Goal: Check status: Check status

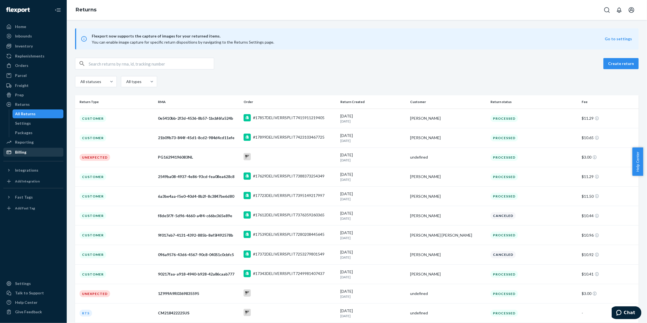
click at [28, 152] on div "Billing" at bounding box center [33, 152] width 59 height 8
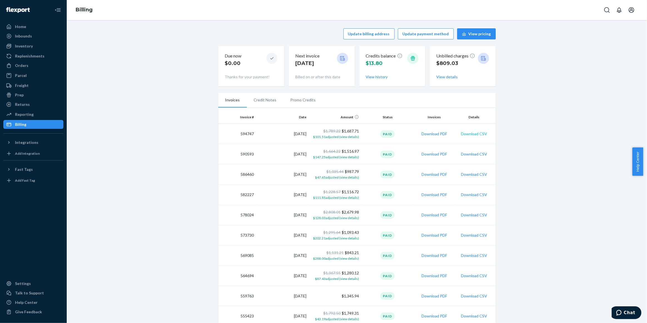
click at [474, 132] on button "Download CSV" at bounding box center [474, 134] width 26 height 6
click at [24, 68] on div "Orders" at bounding box center [21, 66] width 13 height 6
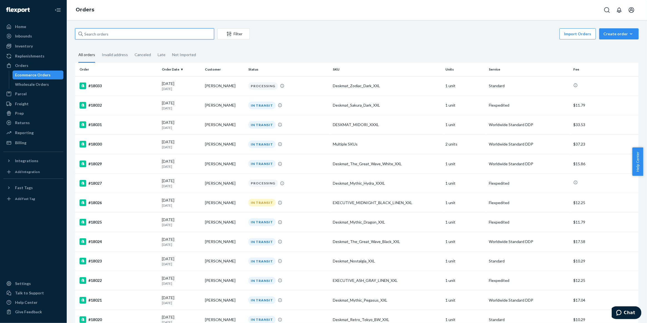
click at [101, 38] on input "text" at bounding box center [144, 33] width 139 height 11
paste input "17868"
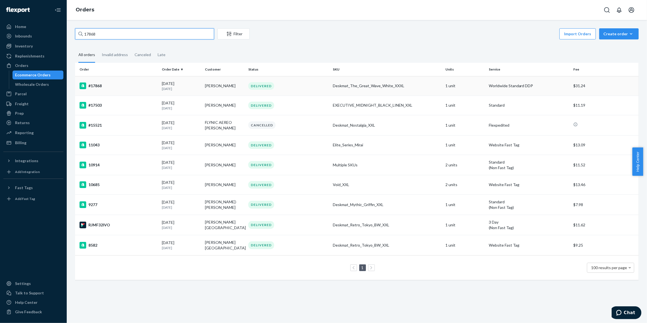
type input "17868"
click at [130, 83] on div "#17868" at bounding box center [119, 86] width 78 height 7
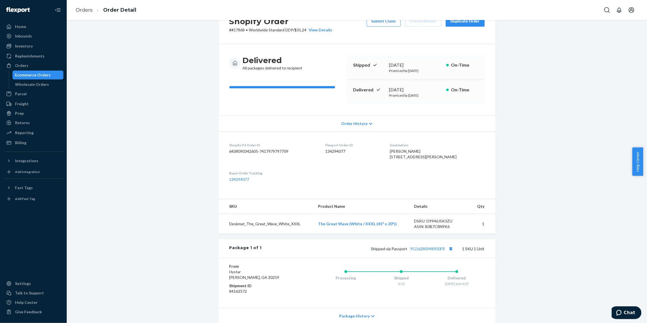
scroll to position [25, 0]
